Goal: Check status: Check status

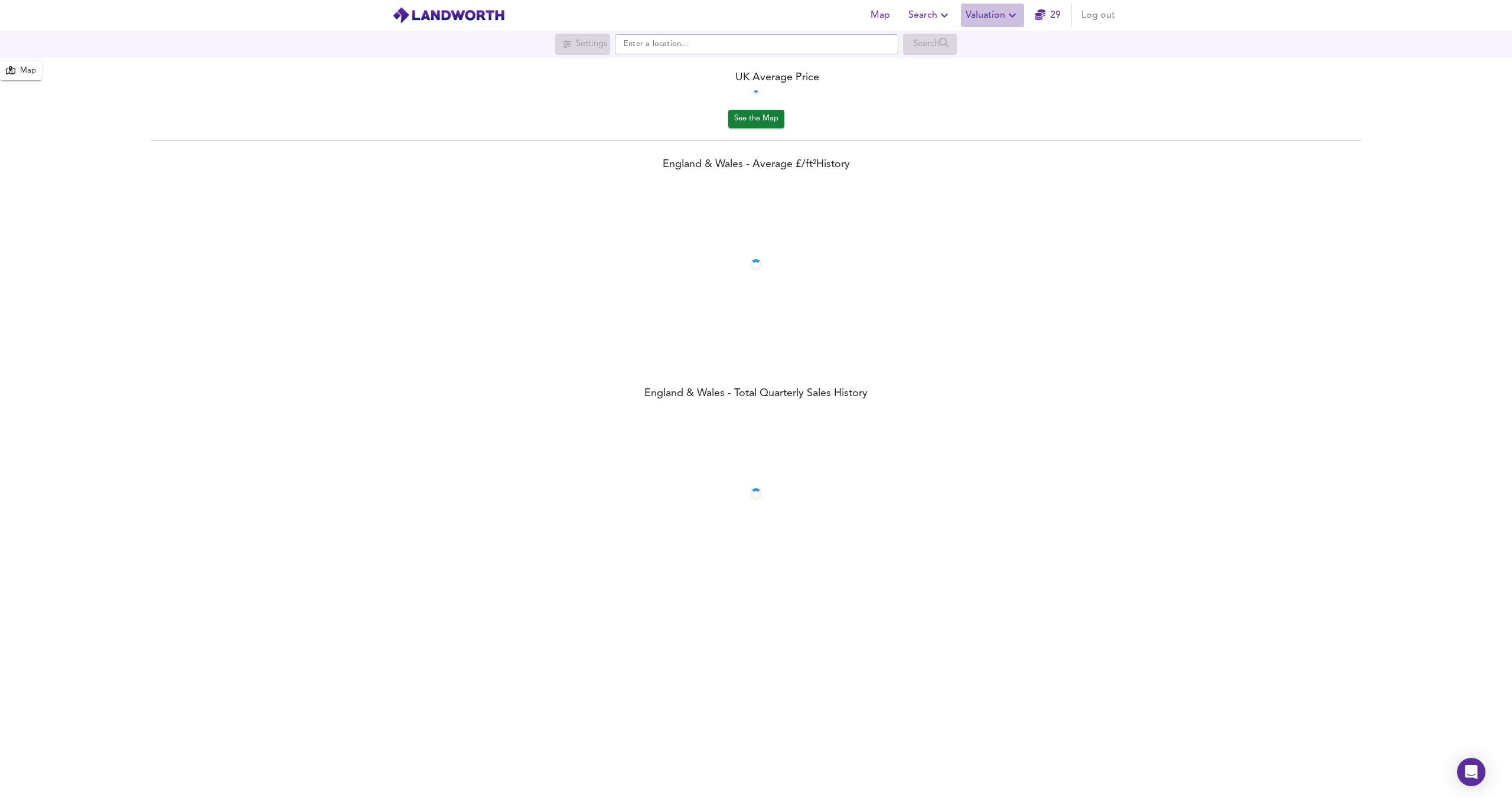
click at [991, 13] on span "Valuation" at bounding box center [992, 15] width 54 height 17
click at [987, 62] on li "Valuation Report History" at bounding box center [992, 63] width 141 height 21
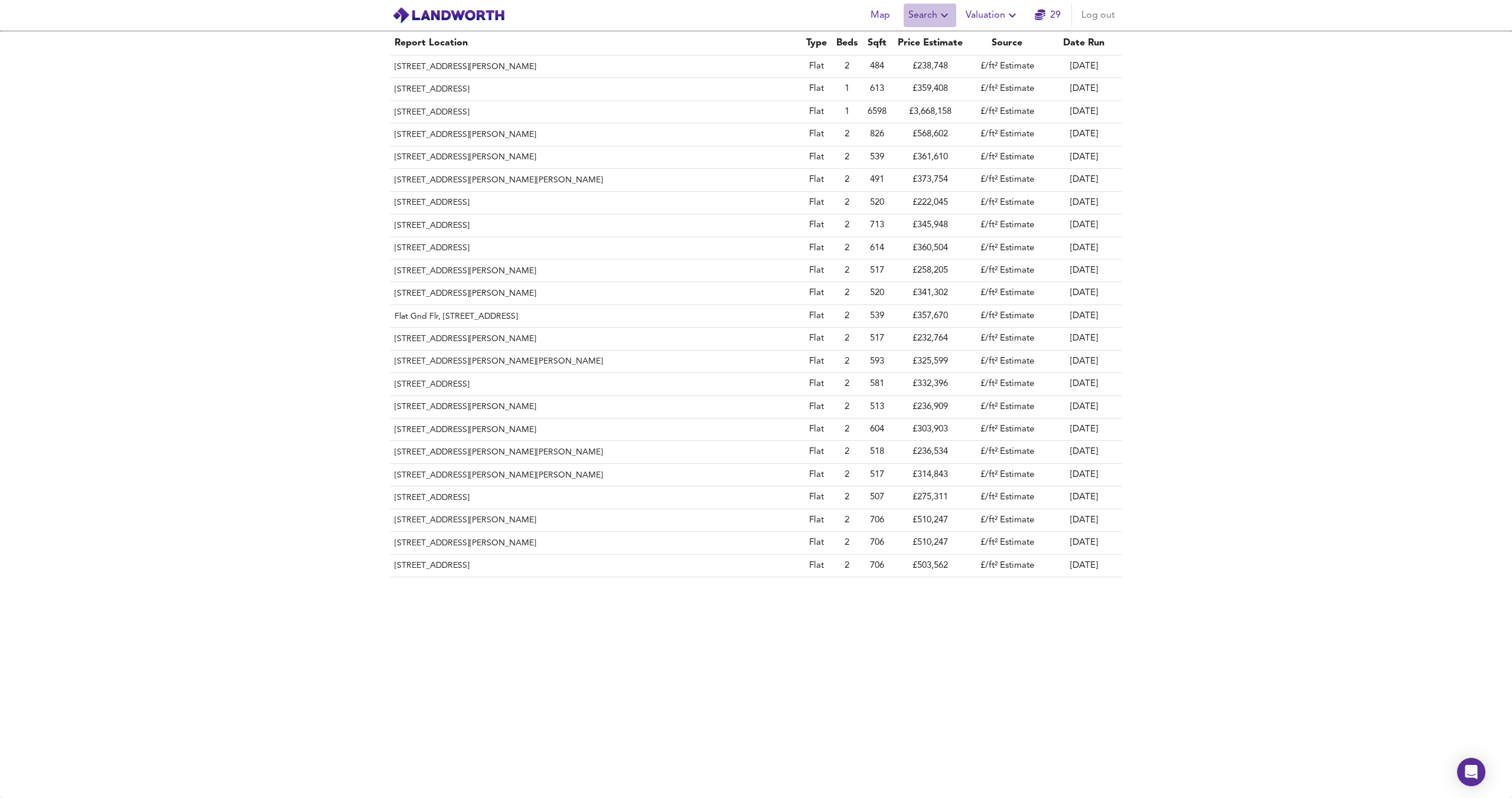
click at [944, 19] on icon "button" at bounding box center [944, 15] width 14 height 14
click at [939, 67] on li "Search History" at bounding box center [930, 63] width 117 height 21
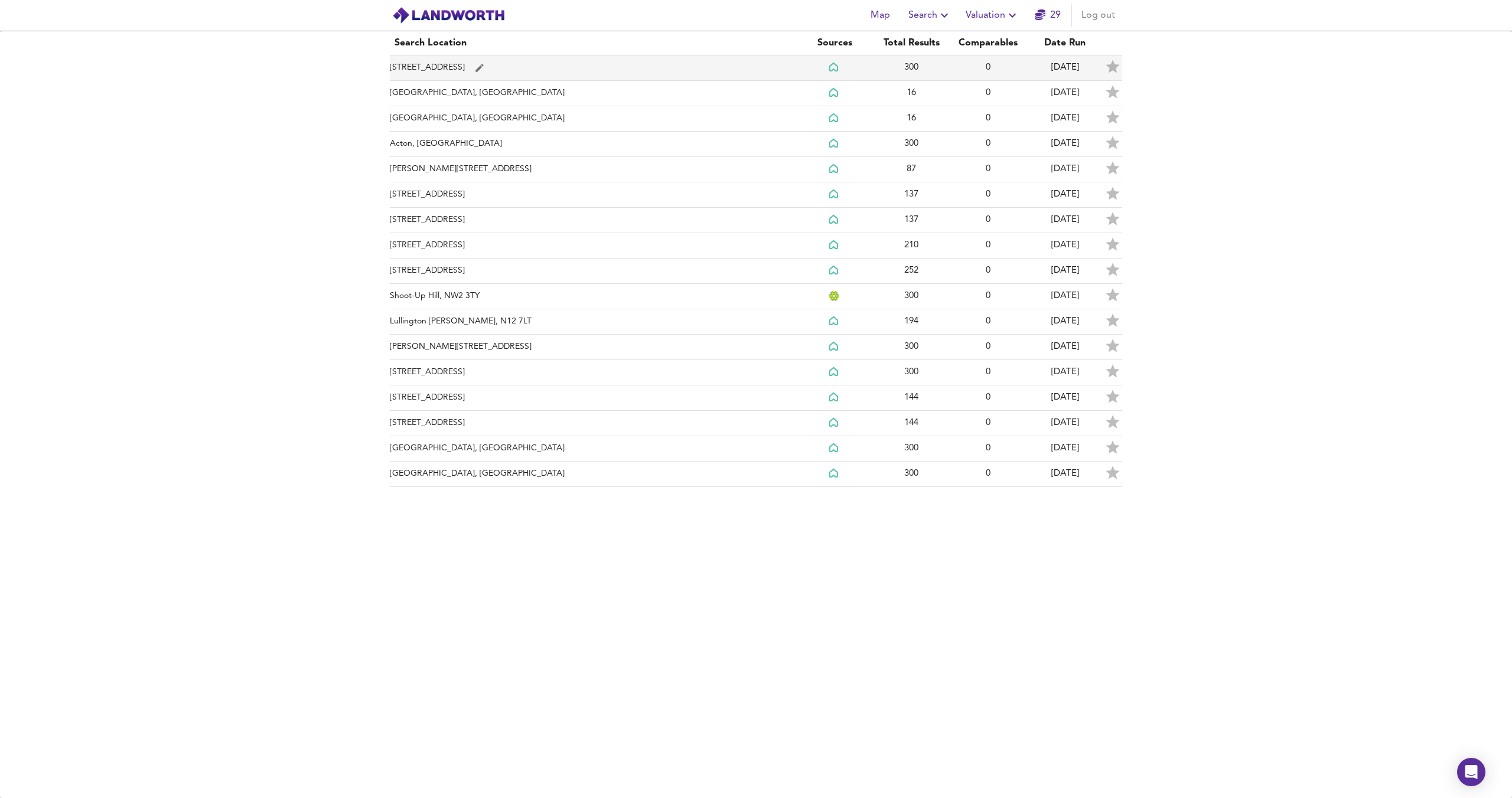
click at [464, 58] on td "[STREET_ADDRESS]" at bounding box center [592, 68] width 406 height 25
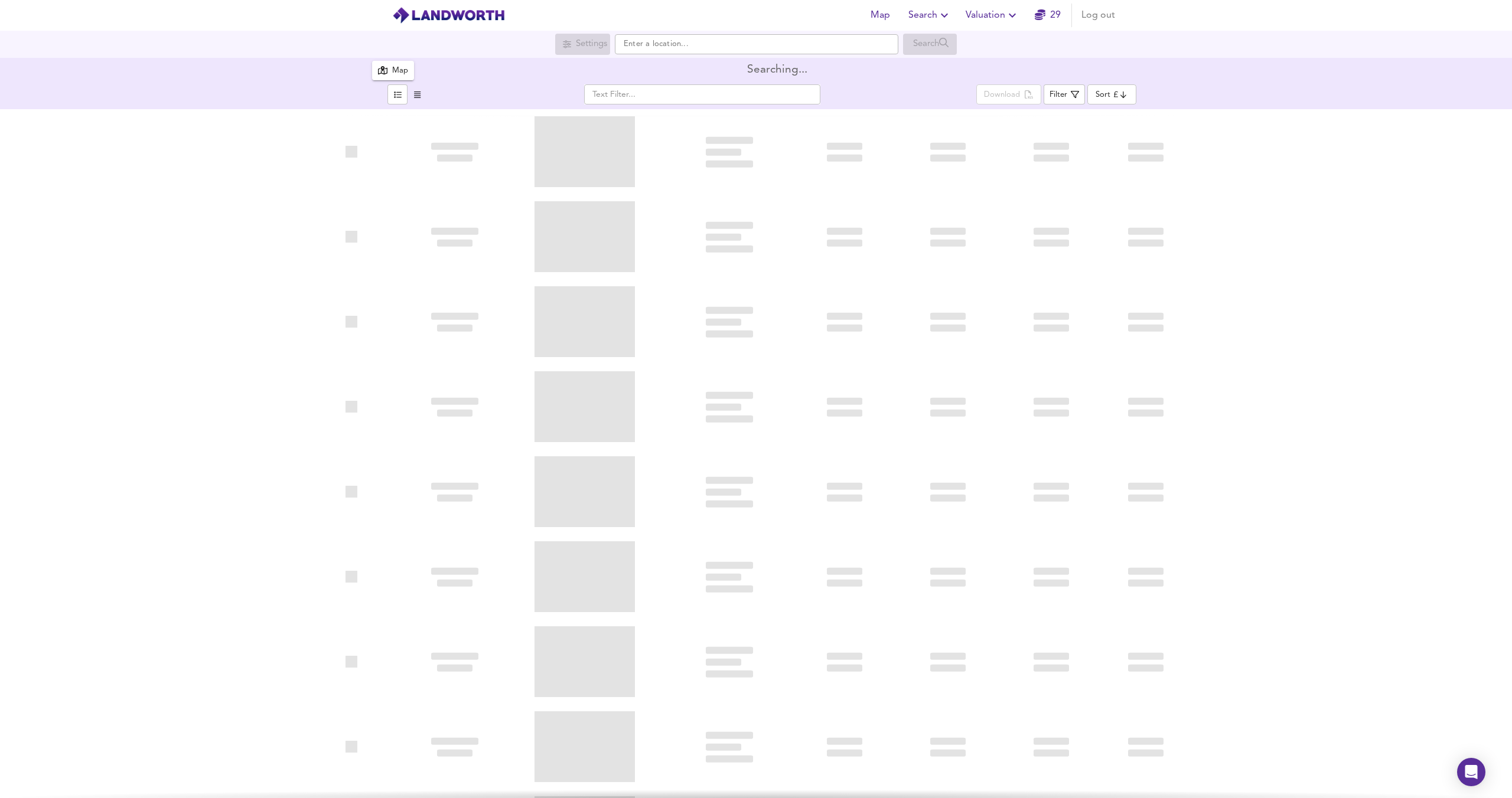
type input "biggest"
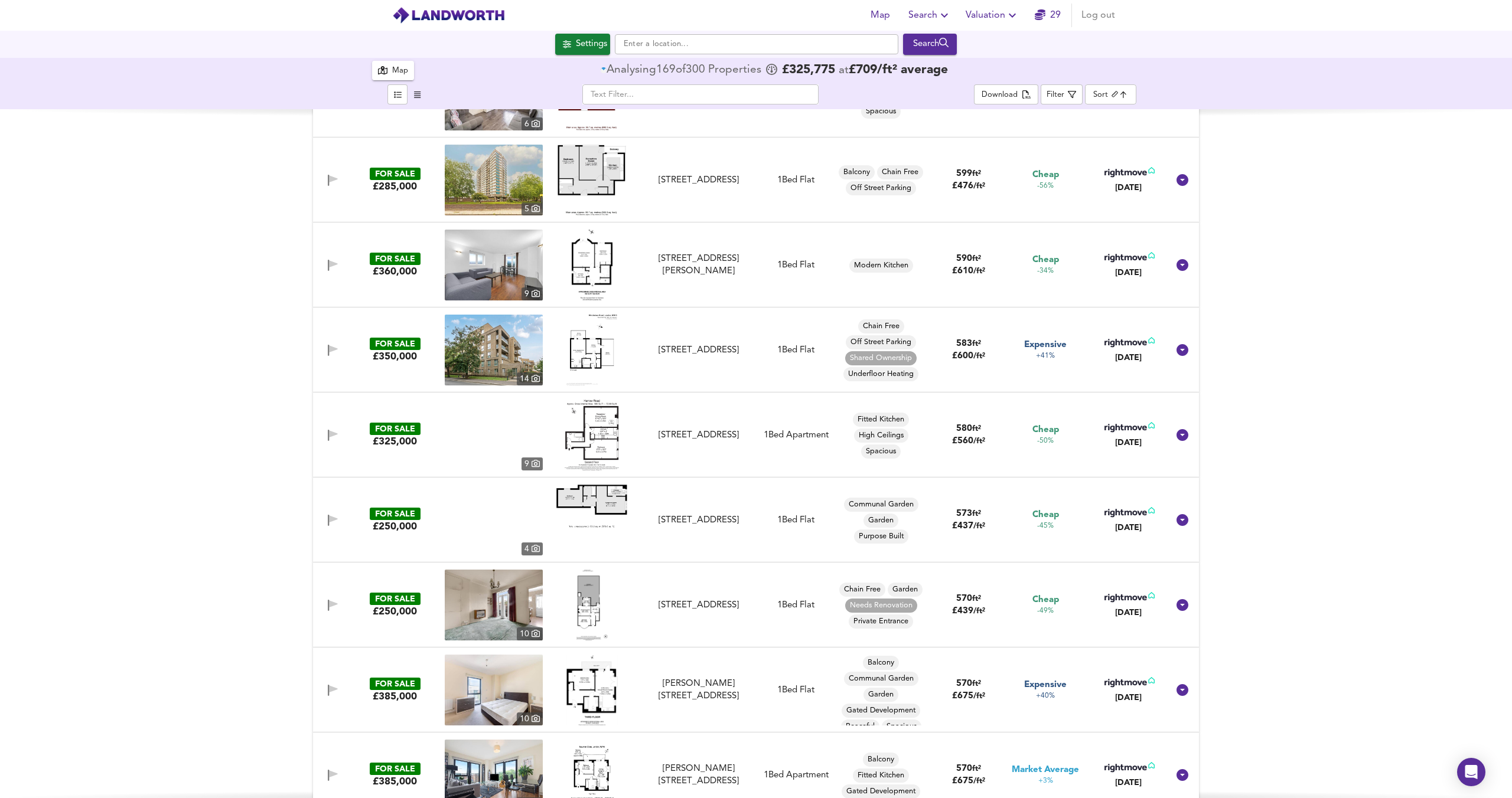
scroll to position [1106, 0]
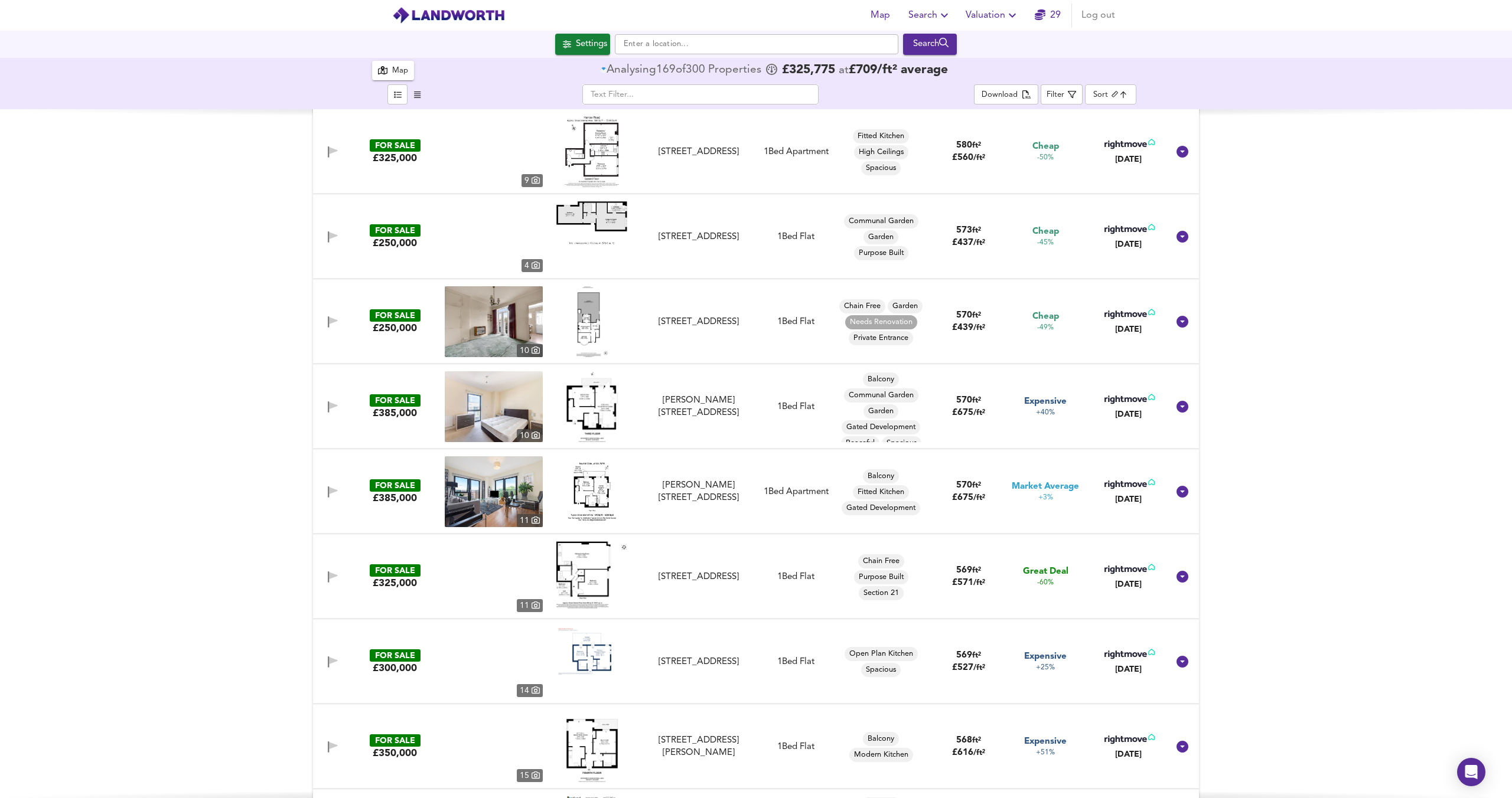
click at [581, 511] on img at bounding box center [592, 492] width 51 height 71
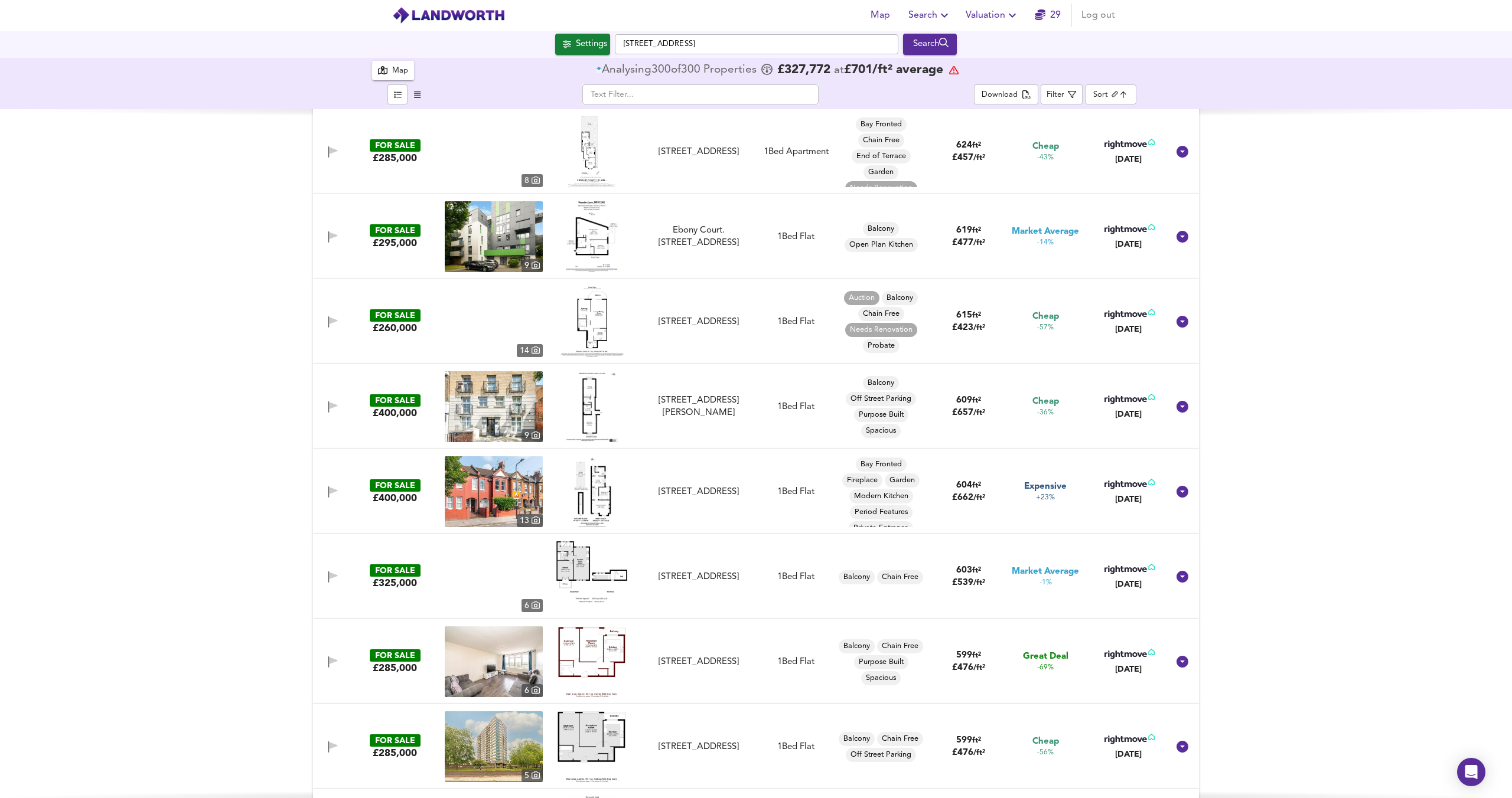
checkbox input "false"
checkbox input "true"
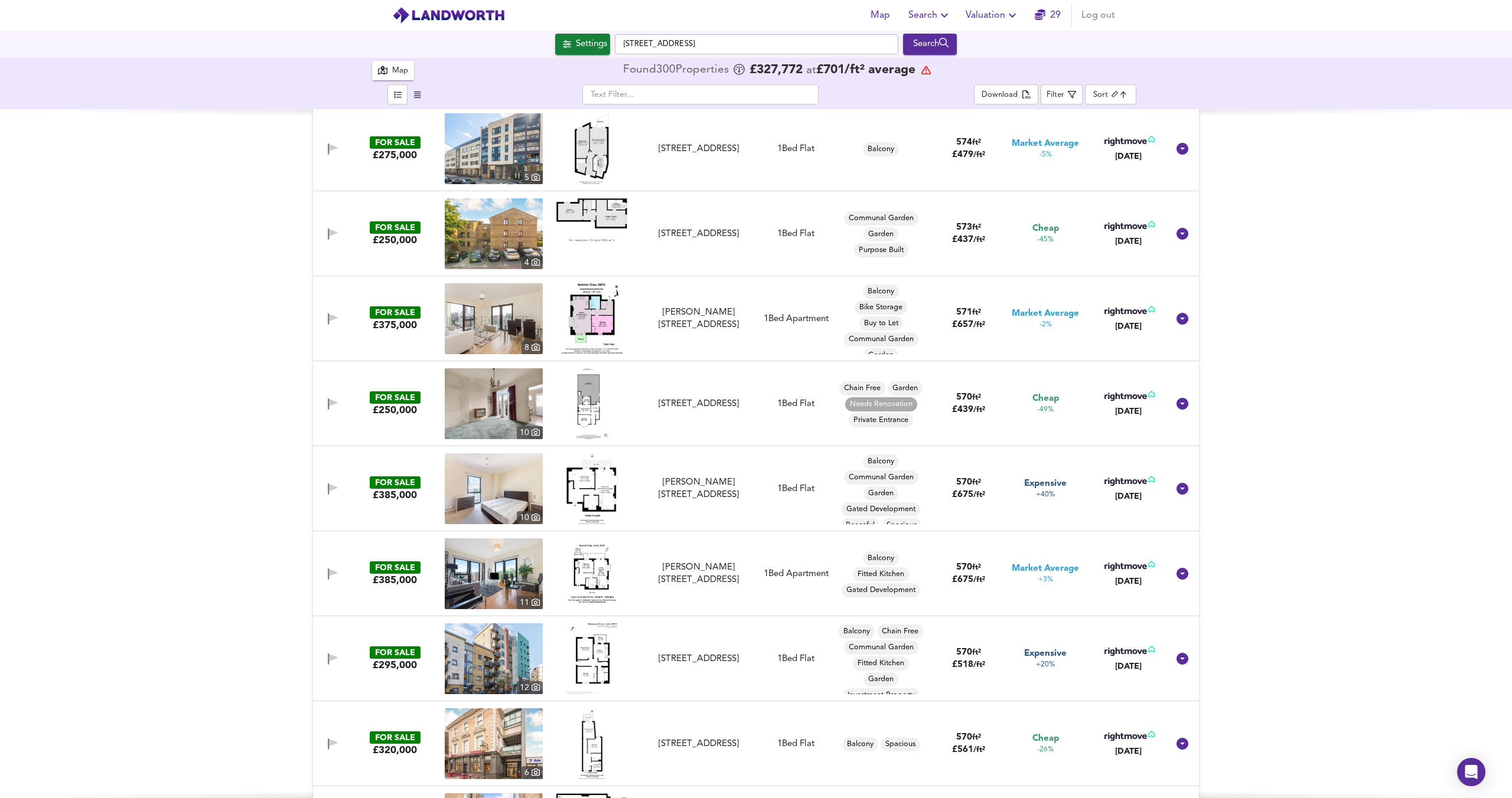
scroll to position [2310, 0]
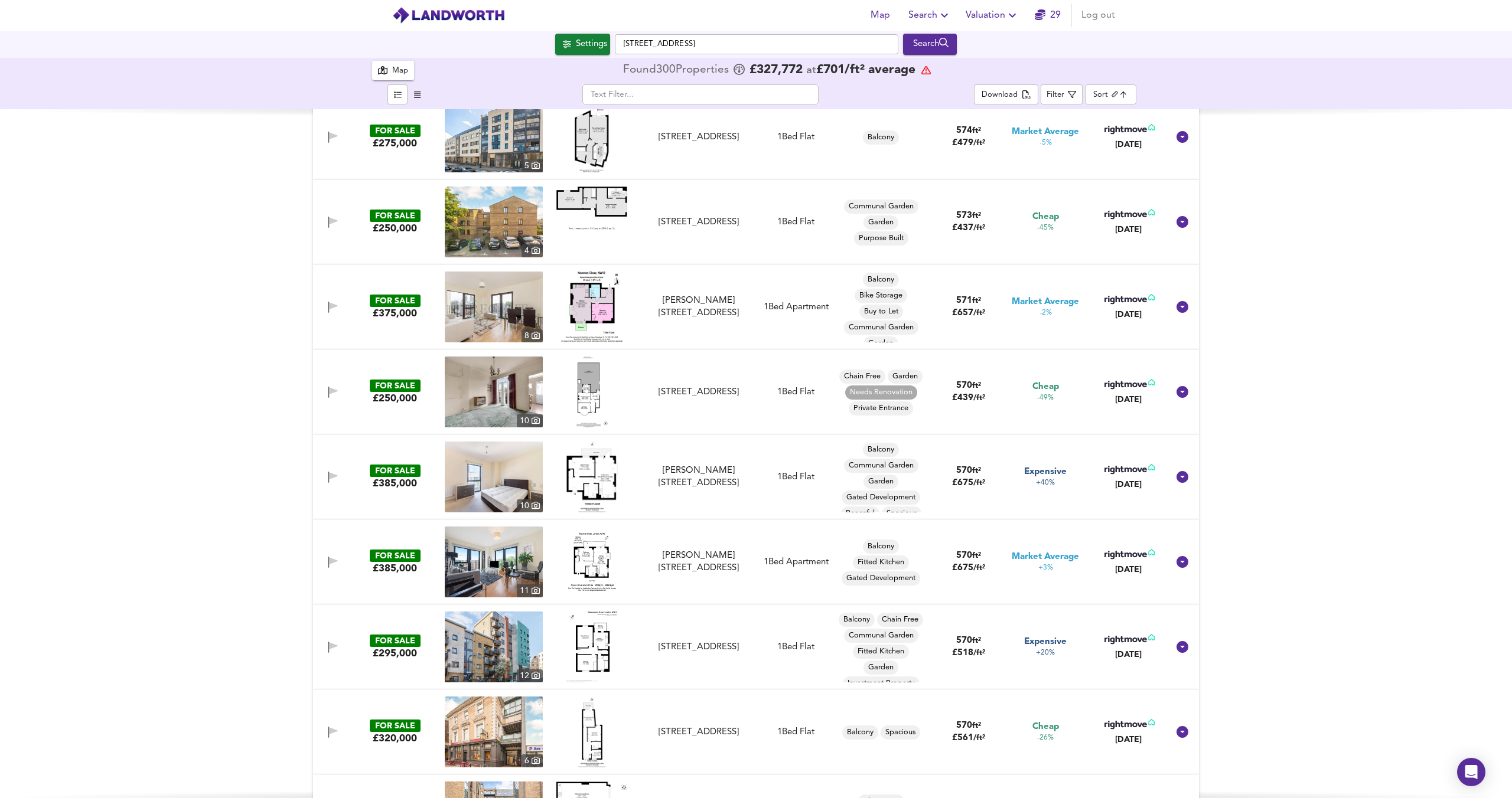
click at [583, 563] on img at bounding box center [592, 562] width 51 height 71
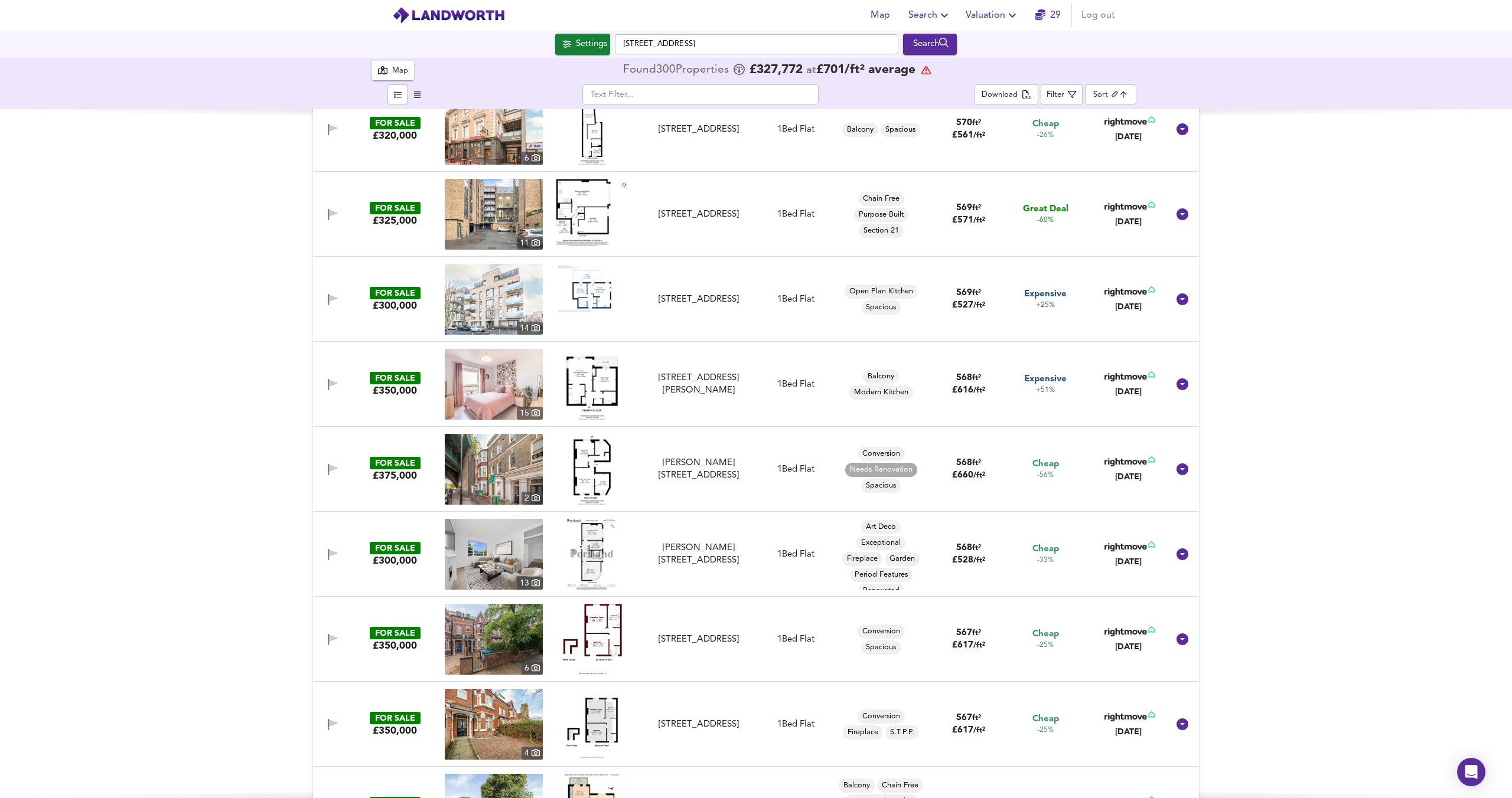
scroll to position [2911, 0]
